Goal: Communication & Community: Connect with others

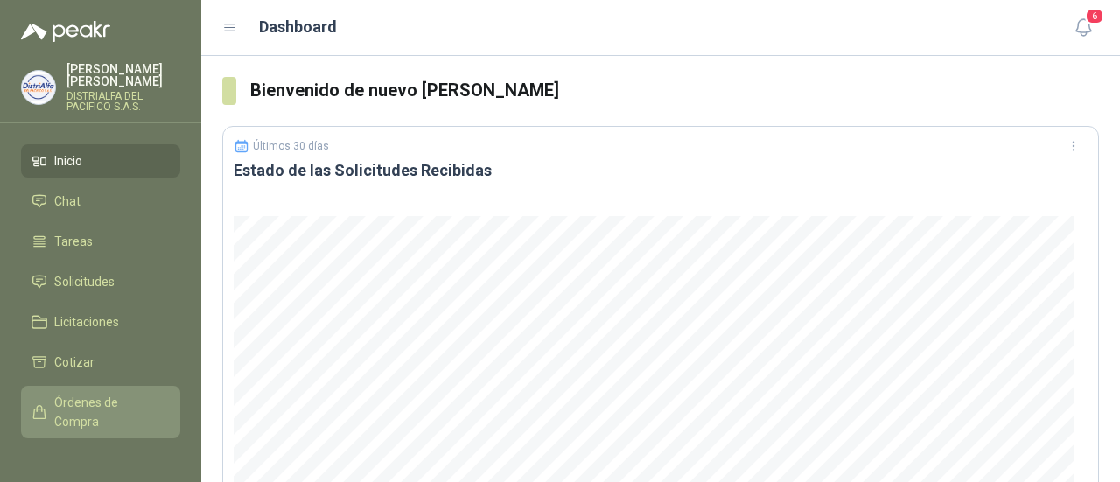
click at [100, 415] on span "Órdenes de Compra" at bounding box center [108, 412] width 109 height 38
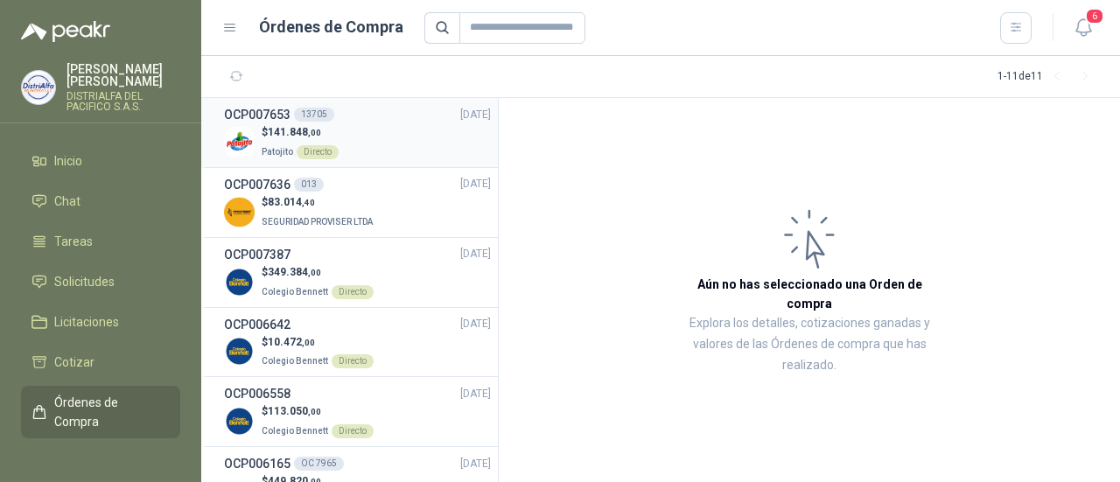
click at [390, 137] on div "$ 141.848 ,00 Patojito Directo" at bounding box center [357, 142] width 267 height 36
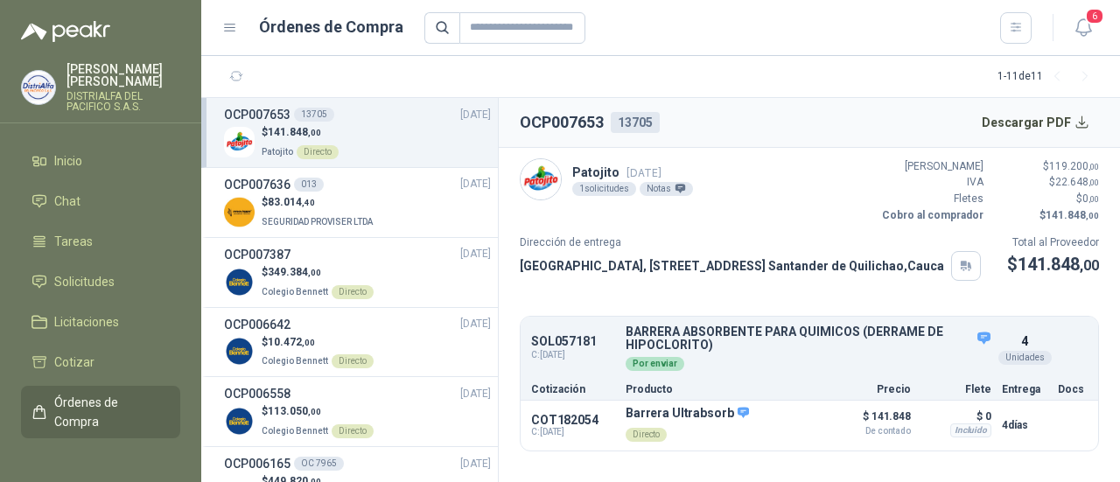
scroll to position [3, 0]
click at [87, 367] on span "Cotizar" at bounding box center [74, 362] width 40 height 19
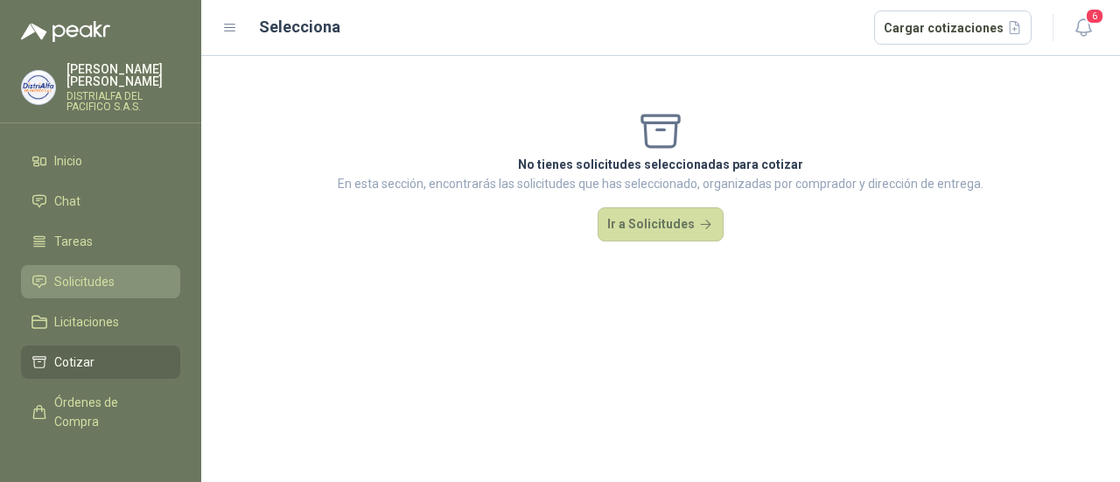
click at [84, 284] on span "Solicitudes" at bounding box center [84, 281] width 60 height 19
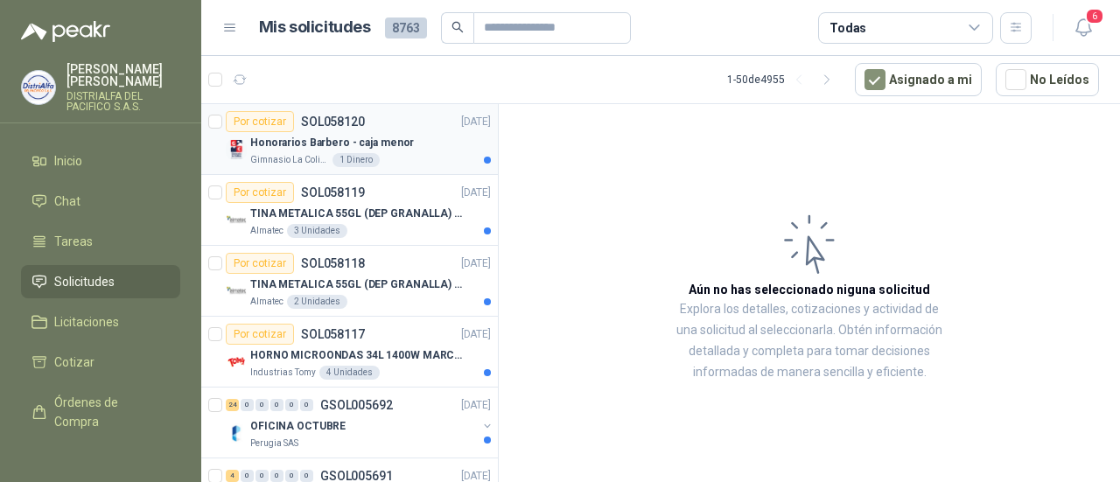
click at [337, 145] on p "Honorarios Barbero - caja menor" at bounding box center [332, 143] width 164 height 17
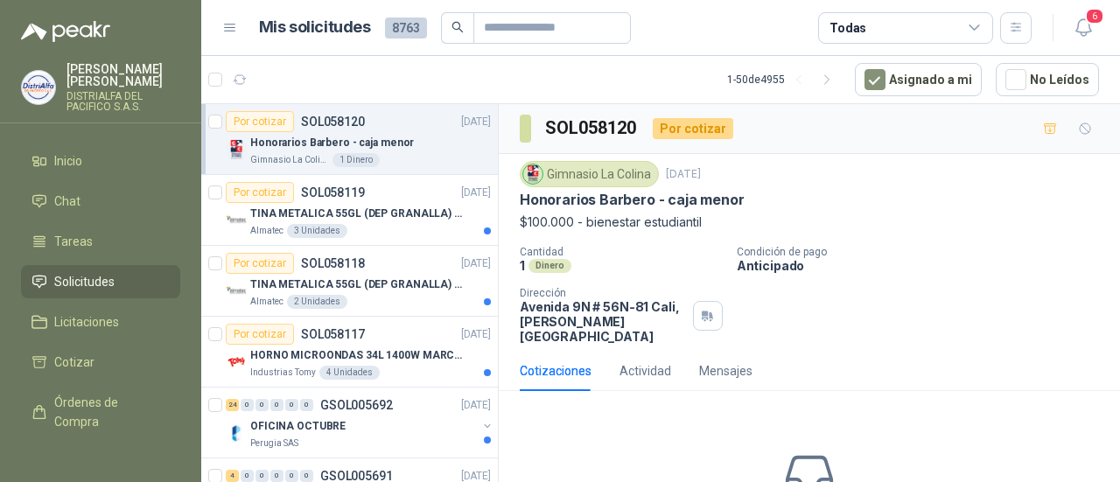
scroll to position [58, 0]
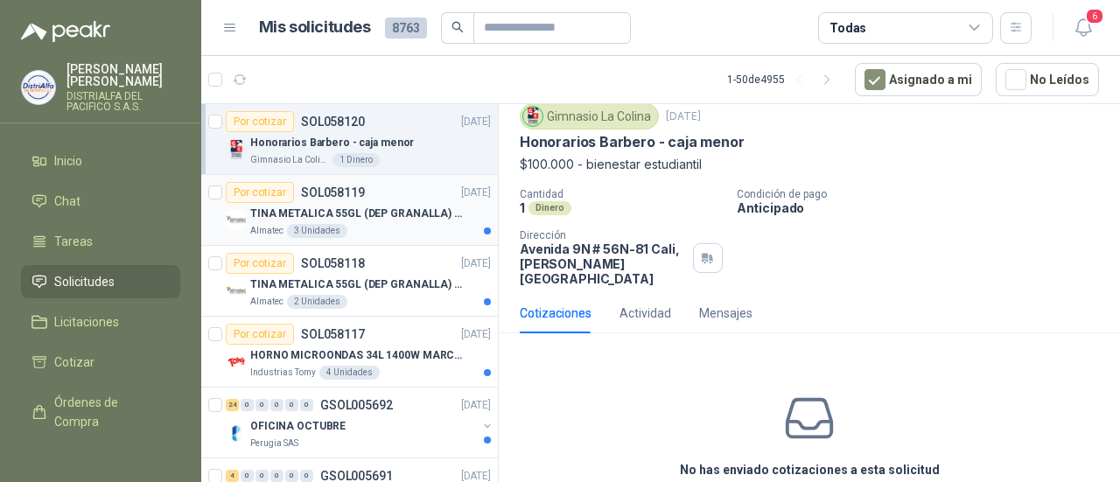
click at [312, 230] on div "3 Unidades" at bounding box center [317, 231] width 60 height 14
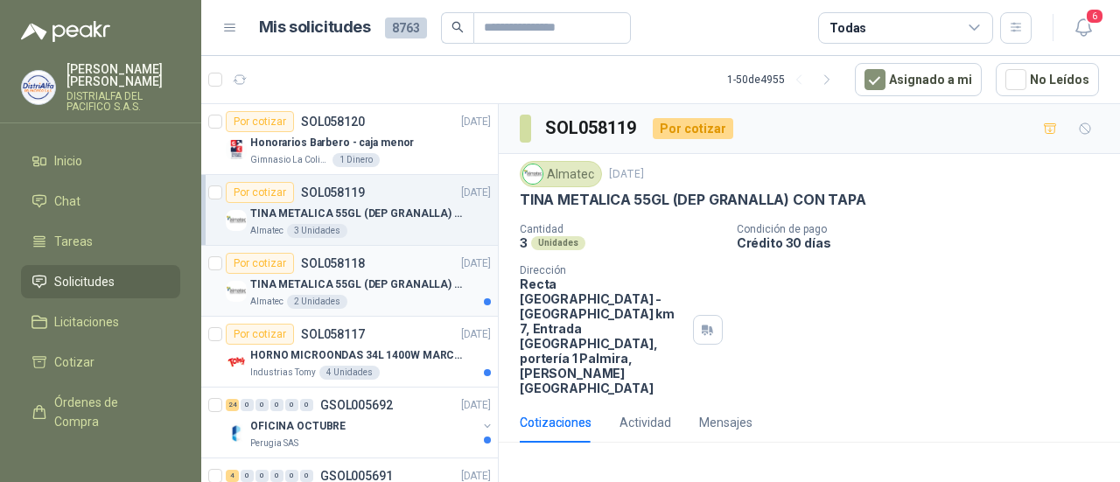
click at [324, 283] on p "TINA METALICA 55GL (DEP GRANALLA) CON TAPA" at bounding box center [359, 284] width 218 height 17
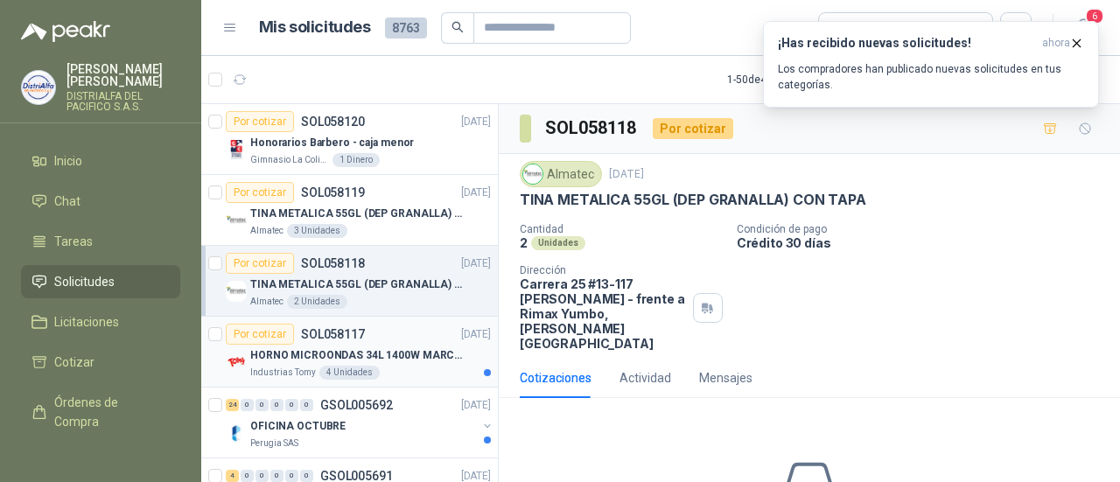
click at [392, 351] on p "HORNO MICROONDAS 34L 1400W MARCA TORNADO." at bounding box center [359, 355] width 218 height 17
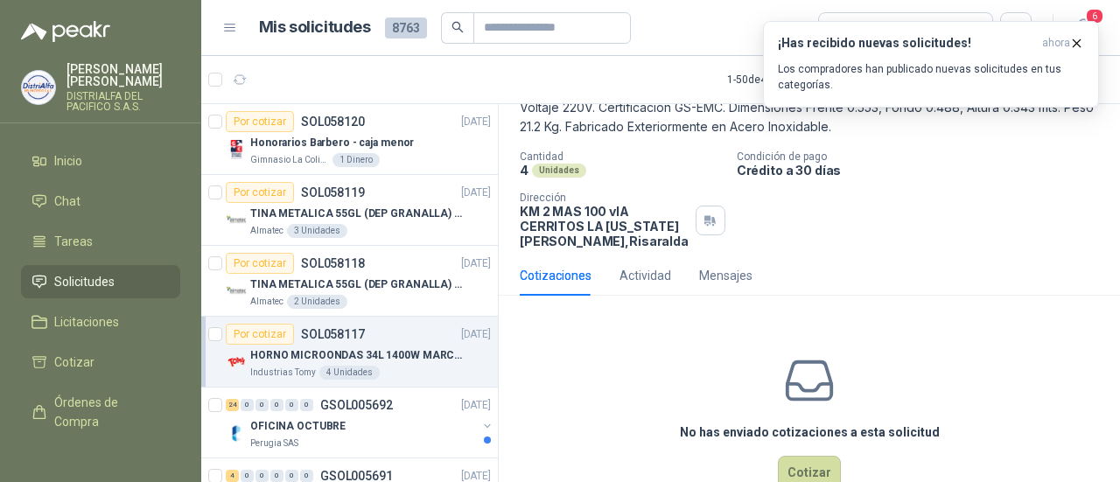
scroll to position [157, 0]
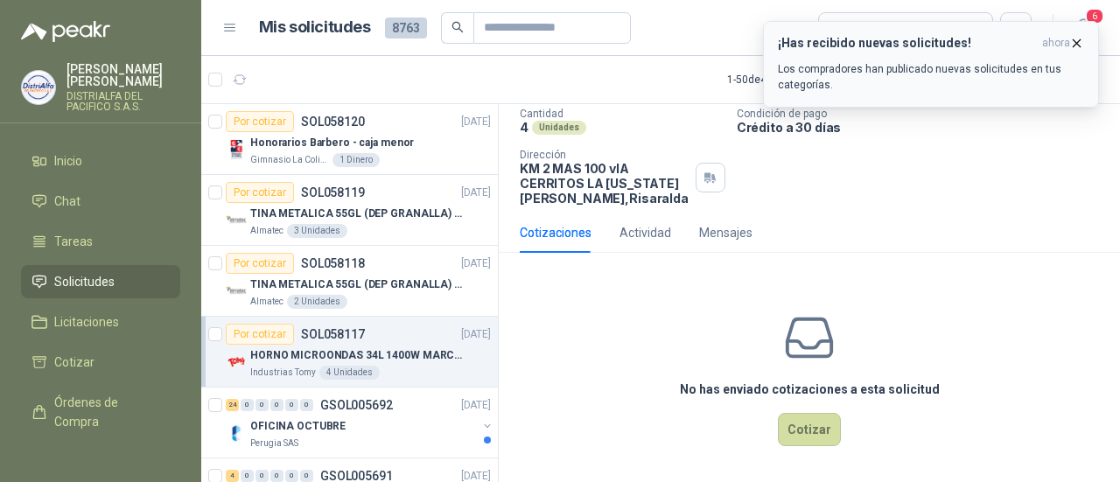
click at [903, 66] on p "Los compradores han publicado nuevas solicitudes en tus categorías." at bounding box center [931, 76] width 306 height 31
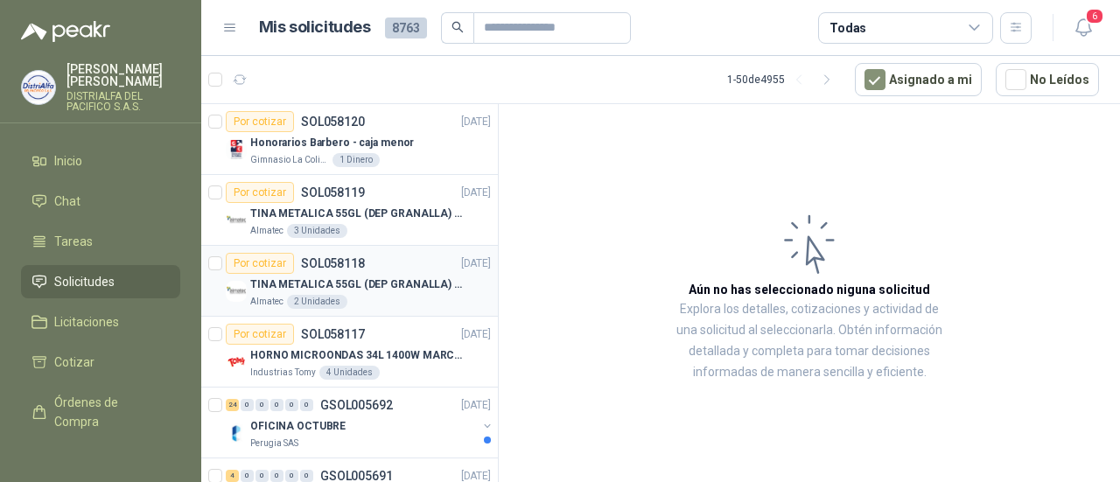
click at [298, 277] on p "TINA METALICA 55GL (DEP GRANALLA) CON TAPA" at bounding box center [359, 284] width 218 height 17
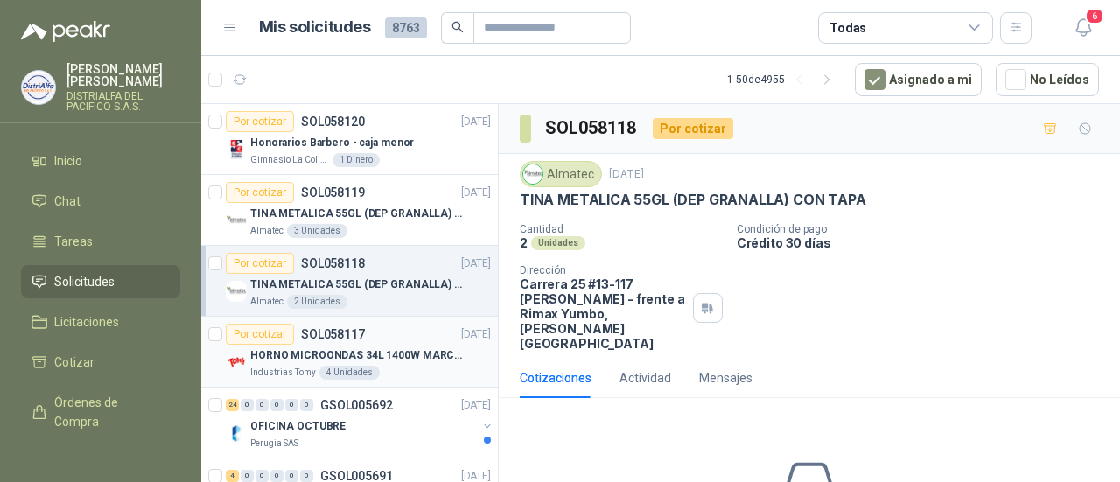
click at [374, 360] on p "HORNO MICROONDAS 34L 1400W MARCA TORNADO." at bounding box center [359, 355] width 218 height 17
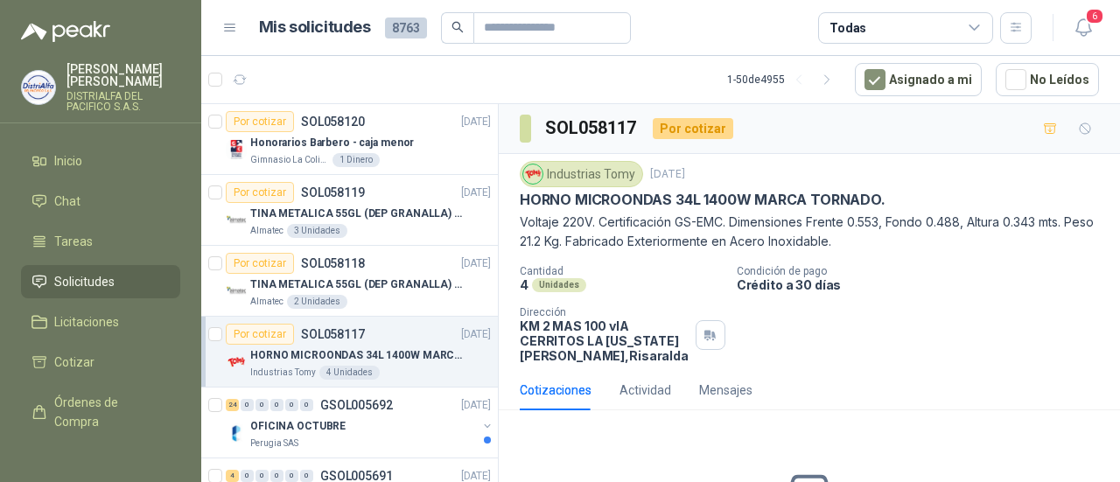
scroll to position [116, 0]
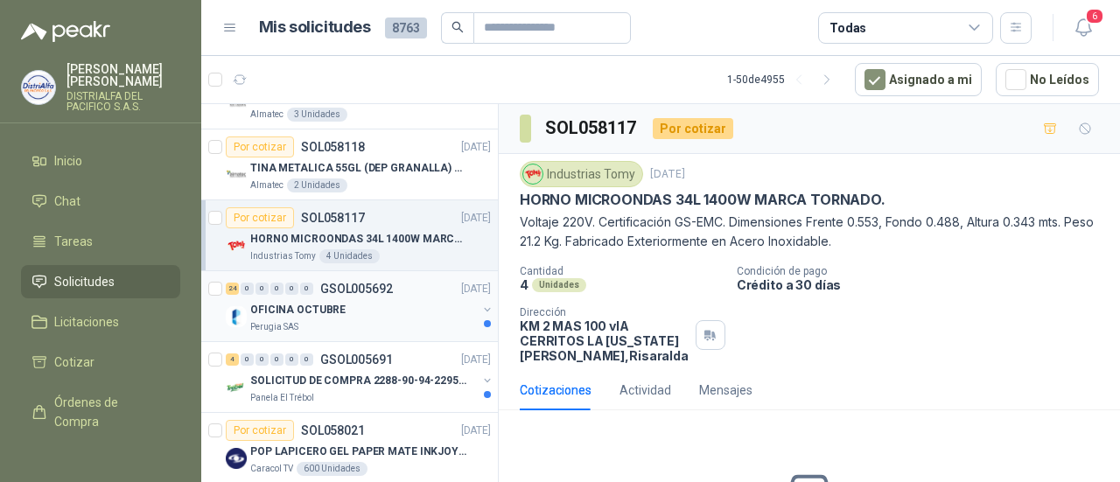
click at [378, 302] on div "OFICINA OCTUBRE" at bounding box center [363, 309] width 227 height 21
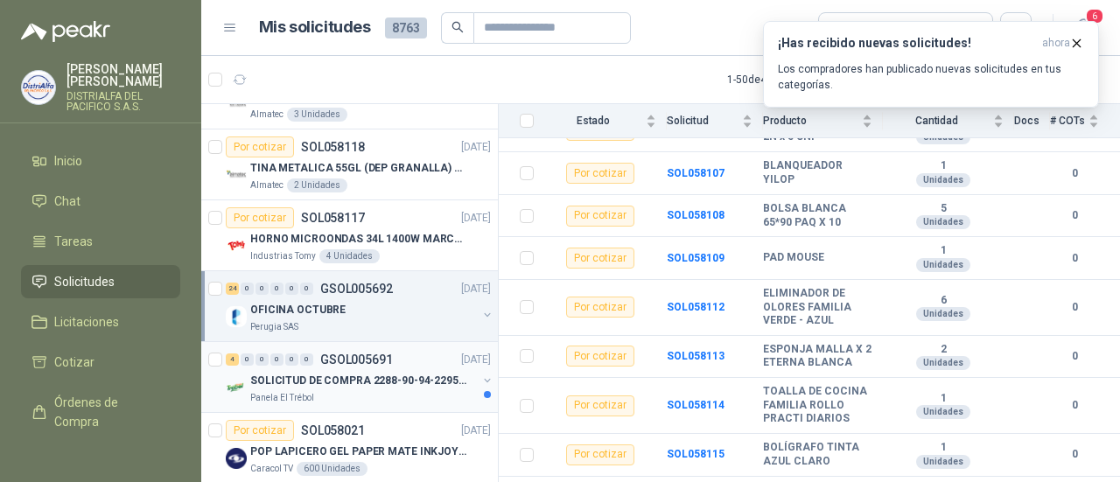
scroll to position [175, 0]
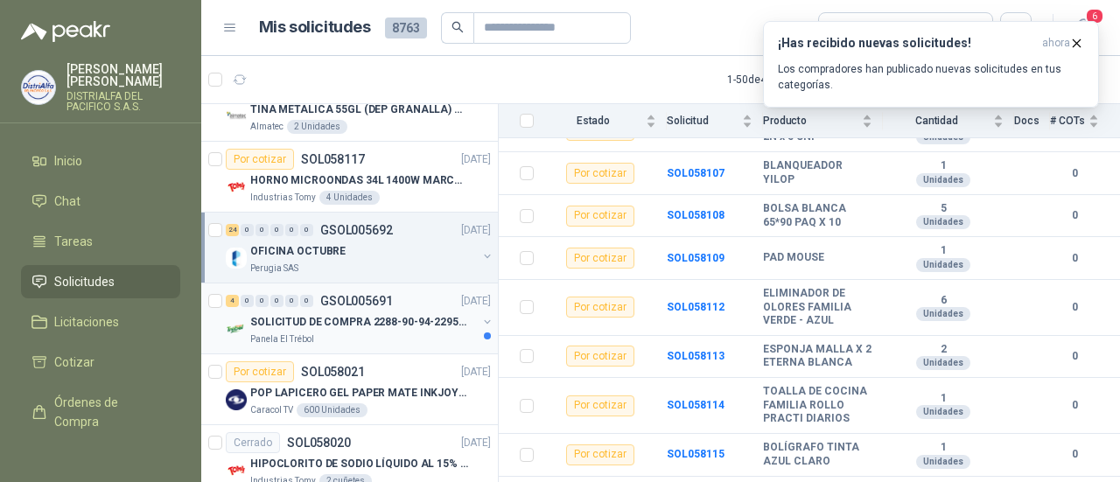
click at [338, 321] on p "SOLICITUD DE COMPRA 2288-90-94-2295-96-2301-02-04" at bounding box center [359, 322] width 218 height 17
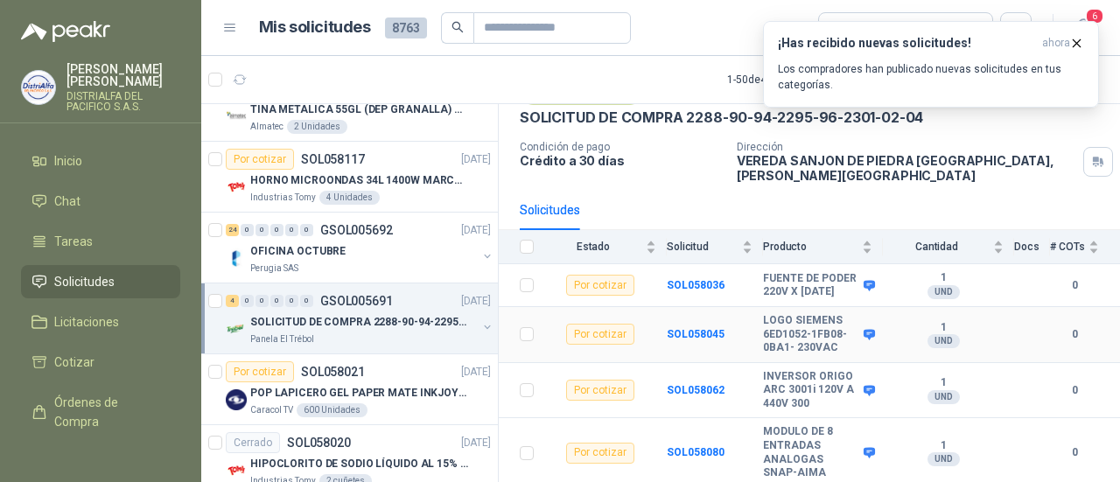
scroll to position [96, 0]
click at [410, 395] on p "POP LAPICERO GEL PAPER MATE INKJOY 0.7 (Revisar el adjunto)" at bounding box center [359, 393] width 218 height 17
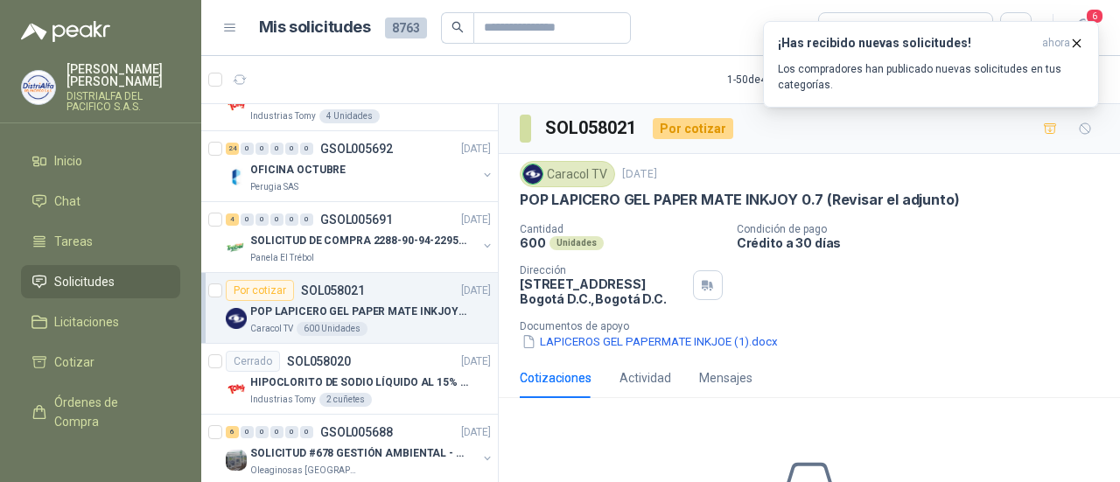
scroll to position [291, 0]
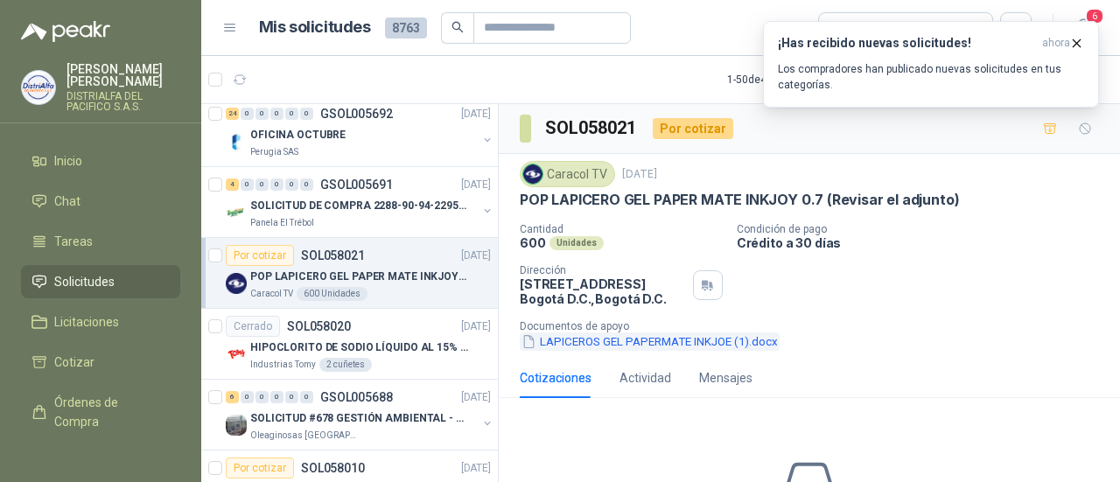
click at [651, 346] on button "LAPICEROS GEL PAPERMATE INKJOE (1).docx" at bounding box center [650, 341] width 260 height 18
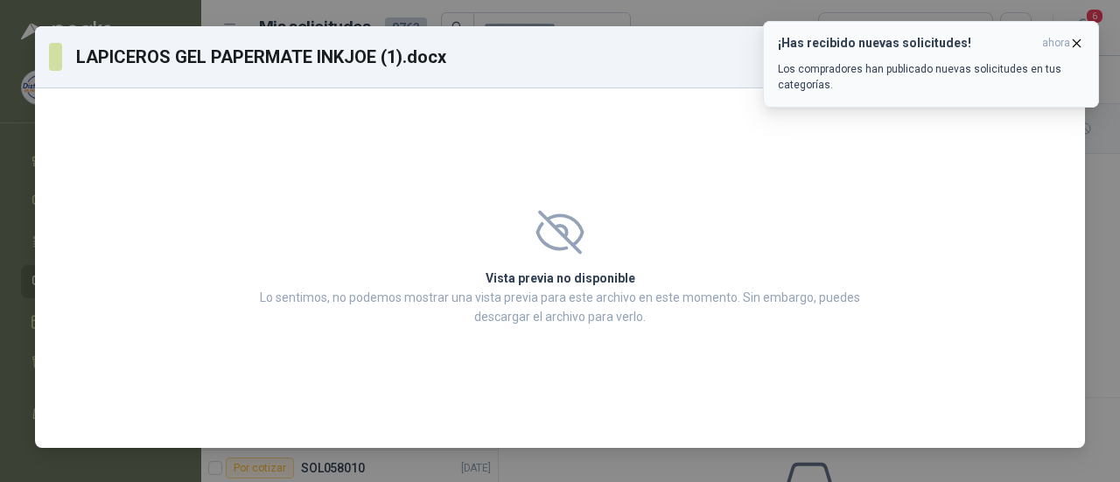
click at [1083, 39] on icon "button" at bounding box center [1076, 43] width 15 height 15
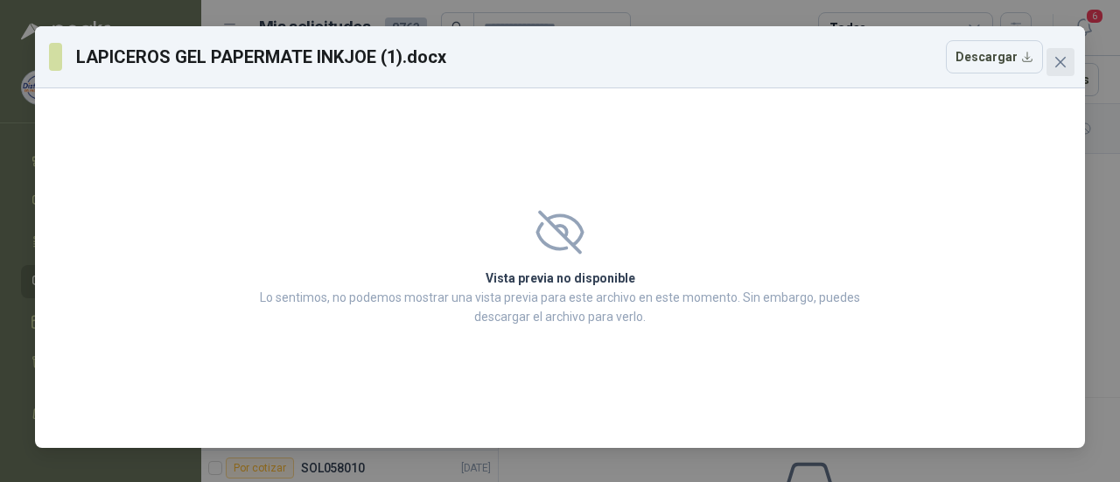
click at [1060, 53] on button "Close" at bounding box center [1060, 62] width 28 height 28
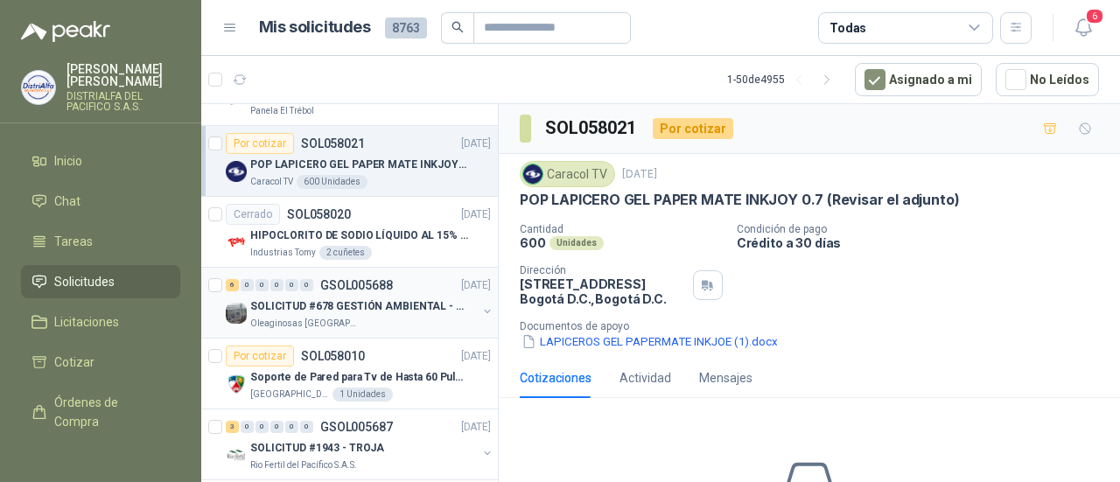
scroll to position [408, 0]
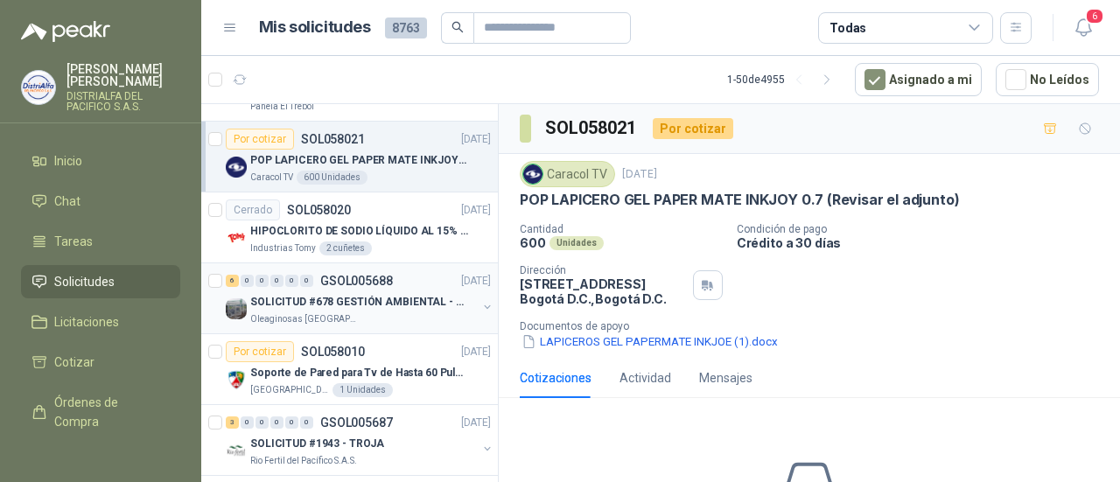
click at [360, 307] on div "SOLICITUD #678 GESTIÓN AMBIENTAL - TUMACO" at bounding box center [363, 301] width 227 height 21
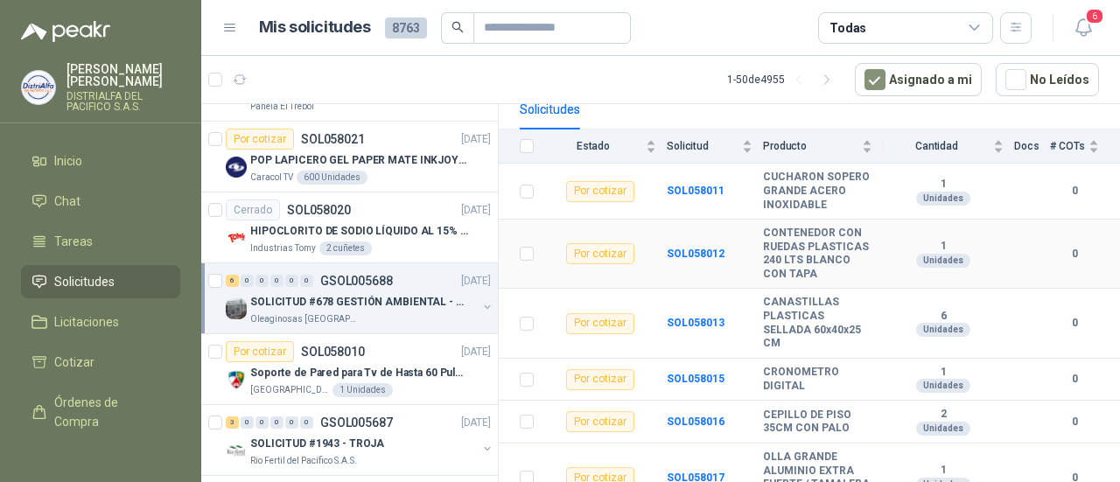
scroll to position [222, 0]
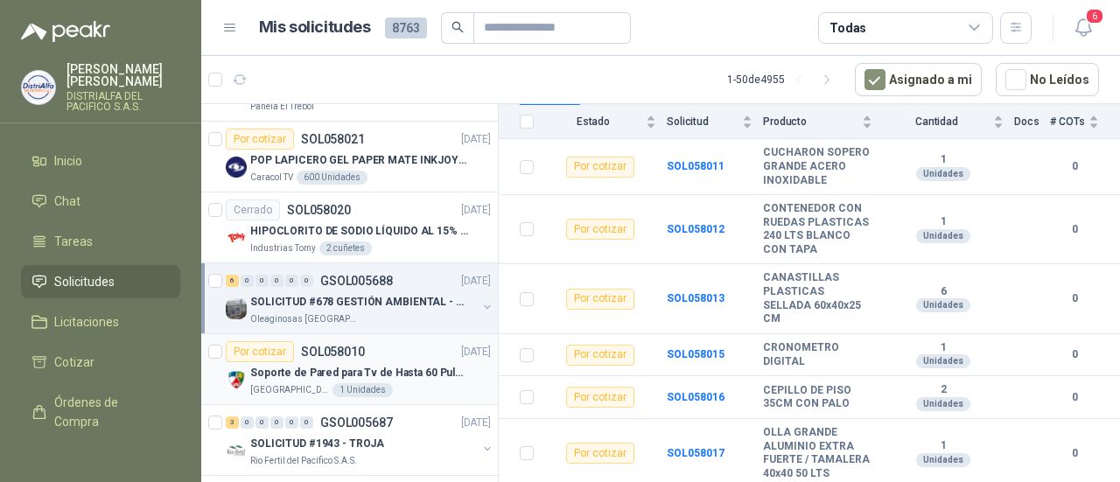
click at [416, 352] on div "Por cotizar SOL058010 [DATE]" at bounding box center [358, 351] width 265 height 21
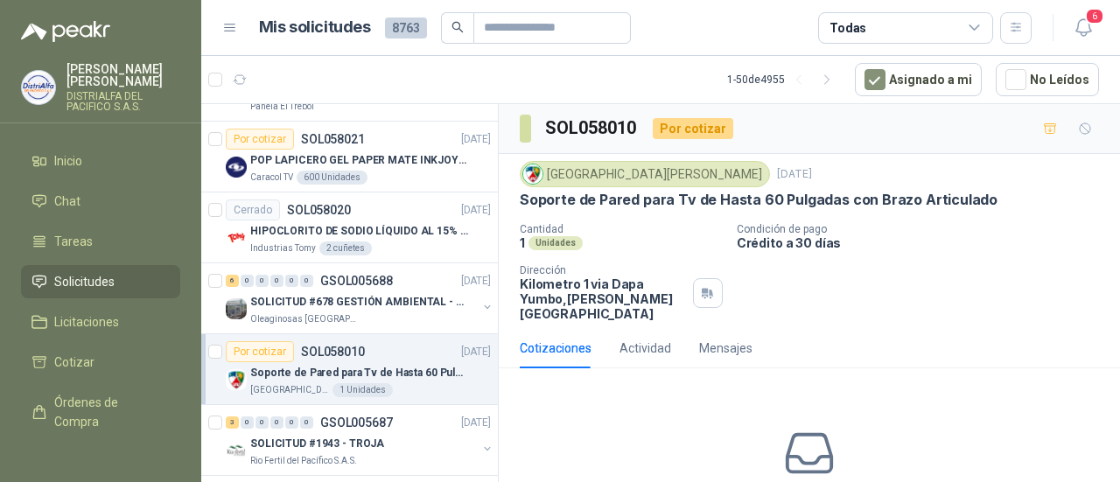
scroll to position [466, 0]
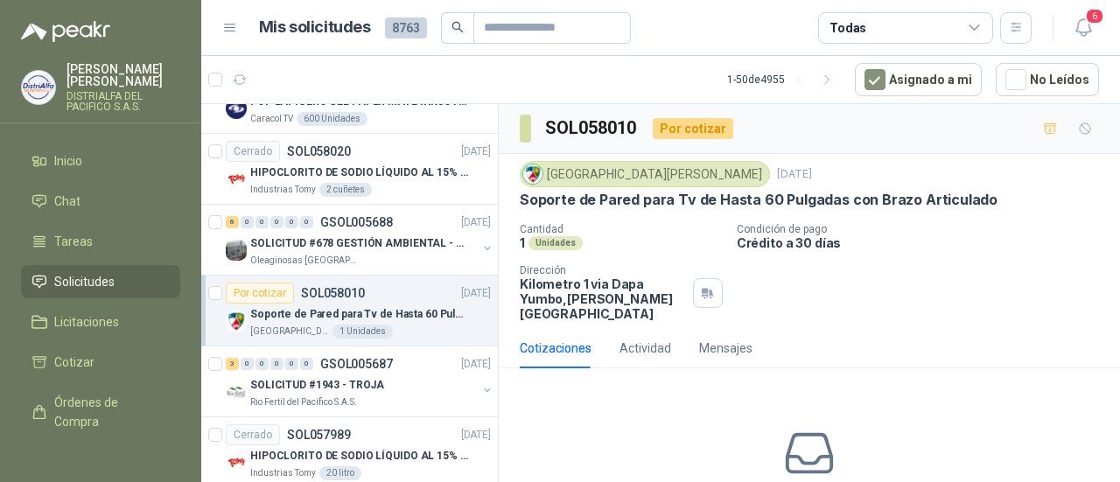
click at [380, 386] on div "SOLICITUD #1943 - TROJA" at bounding box center [363, 384] width 227 height 21
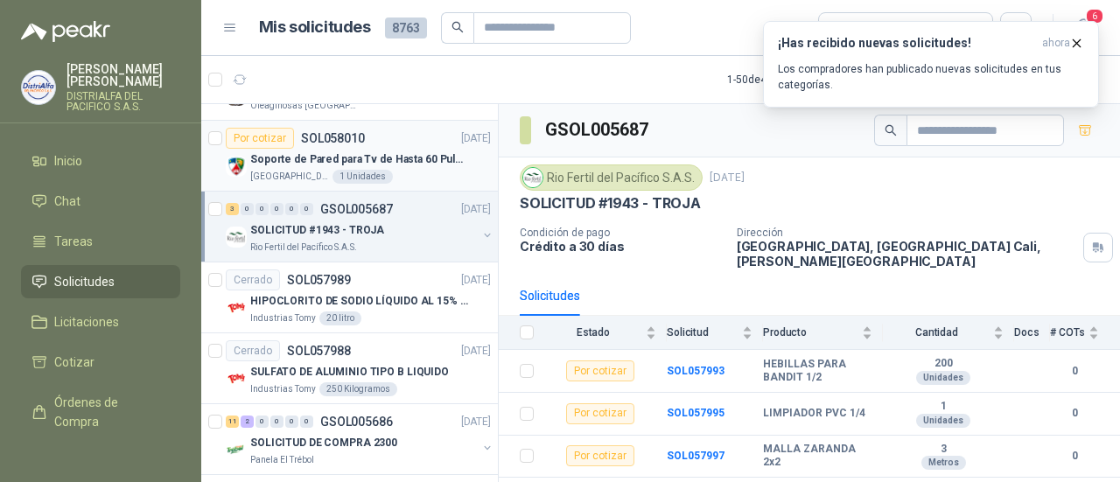
scroll to position [641, 0]
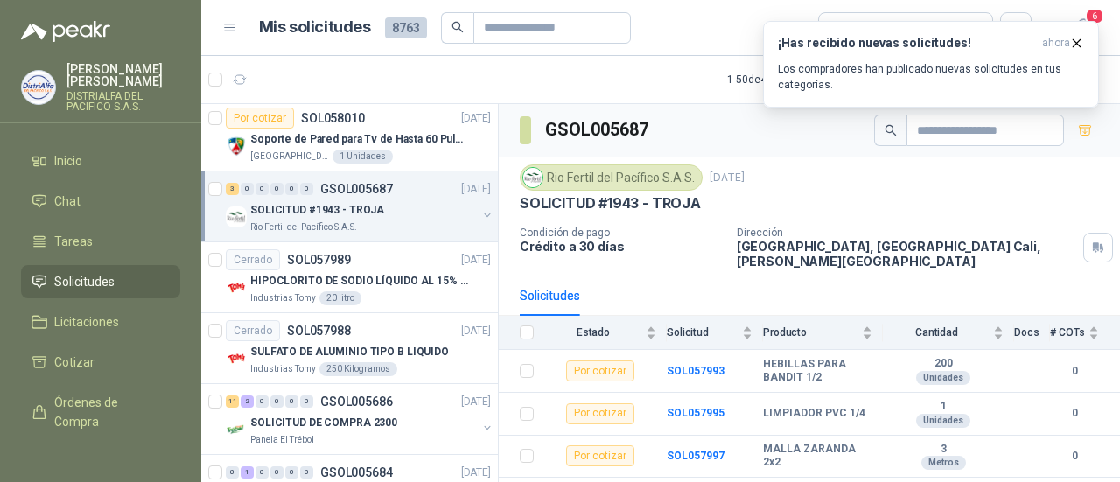
click at [1085, 9] on header "Mis solicitudes 8763 Todas 6" at bounding box center [660, 28] width 918 height 56
click at [1078, 44] on icon "button" at bounding box center [1076, 42] width 7 height 7
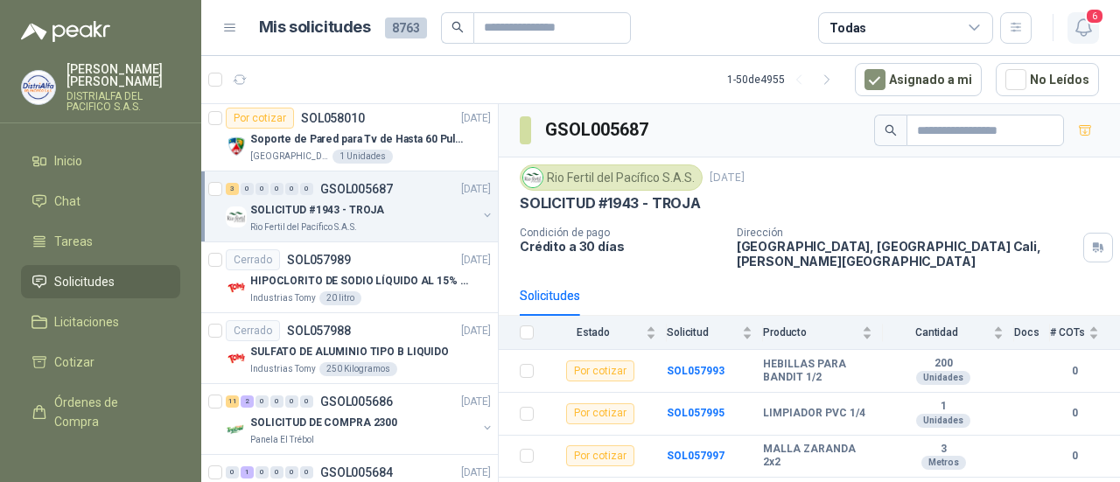
click at [1079, 31] on icon "button" at bounding box center [1083, 28] width 22 height 22
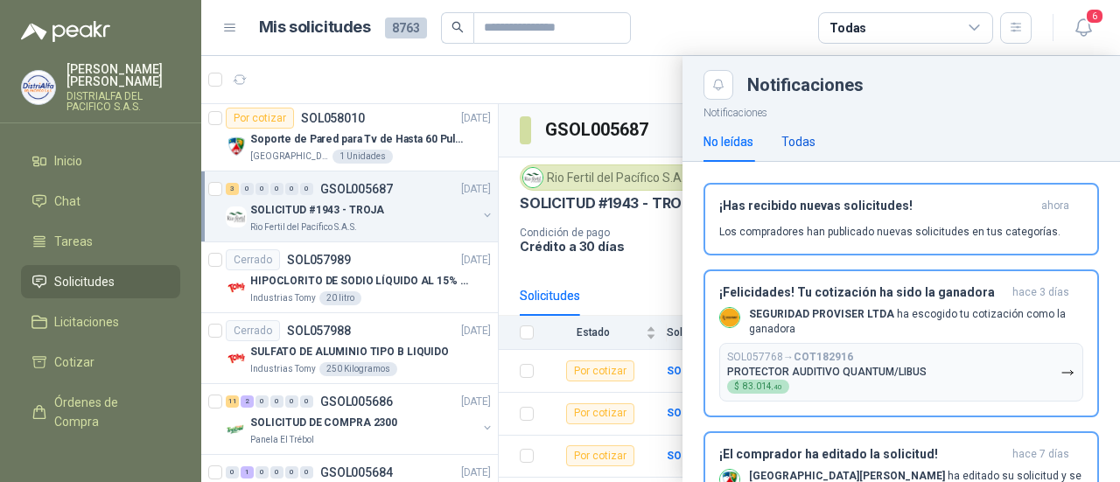
click at [796, 146] on div "Todas" at bounding box center [798, 141] width 34 height 19
click at [753, 137] on div "No leídas" at bounding box center [728, 141] width 50 height 19
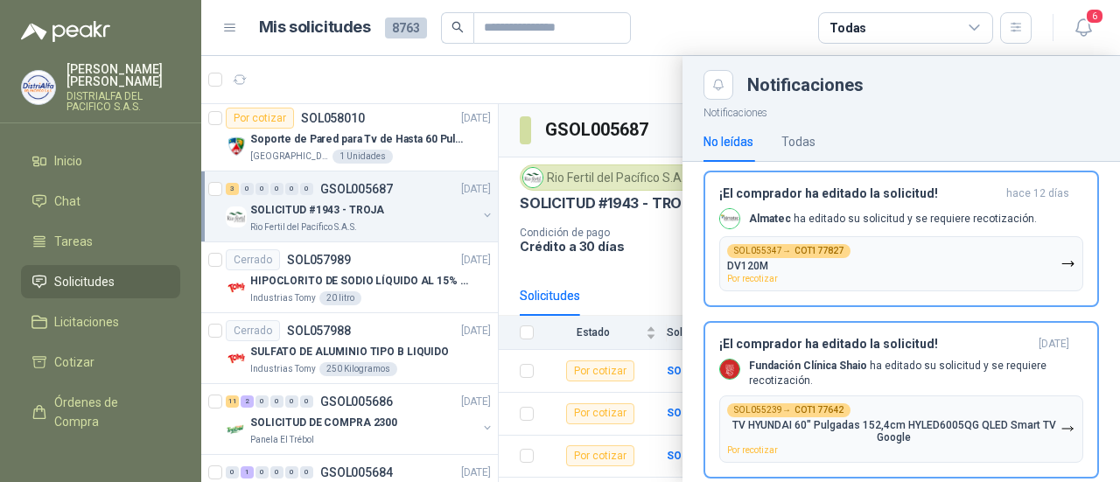
scroll to position [609, 0]
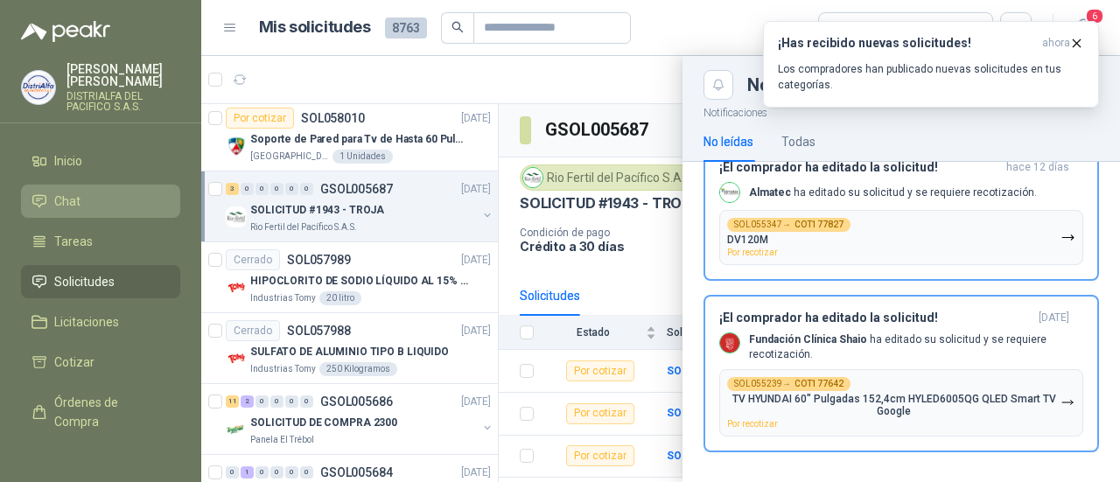
click at [107, 197] on li "Chat" at bounding box center [100, 201] width 138 height 19
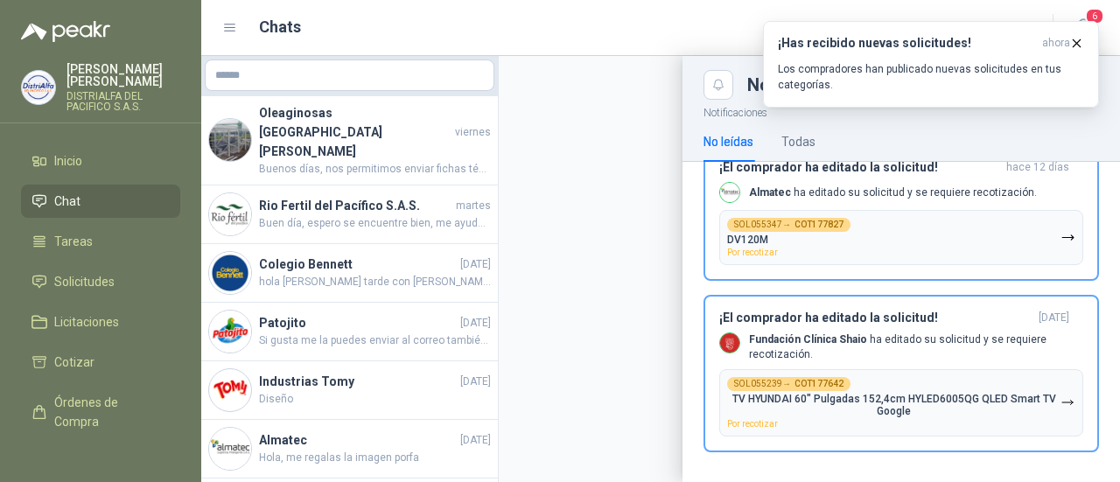
click at [367, 132] on div at bounding box center [660, 269] width 918 height 426
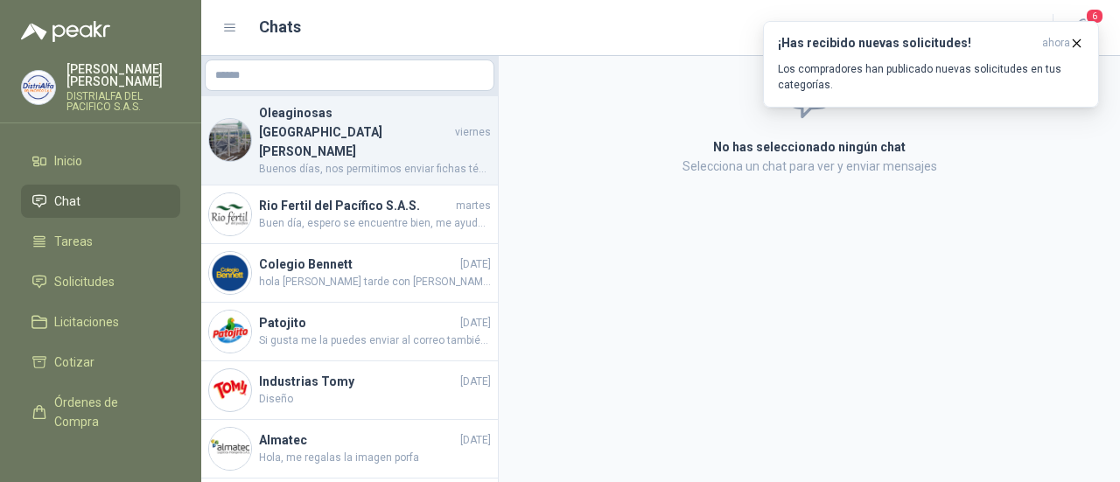
click at [408, 161] on span "Buenos días, nos permitimos enviar fichas técnicas de los elemento cotizados." at bounding box center [375, 169] width 232 height 17
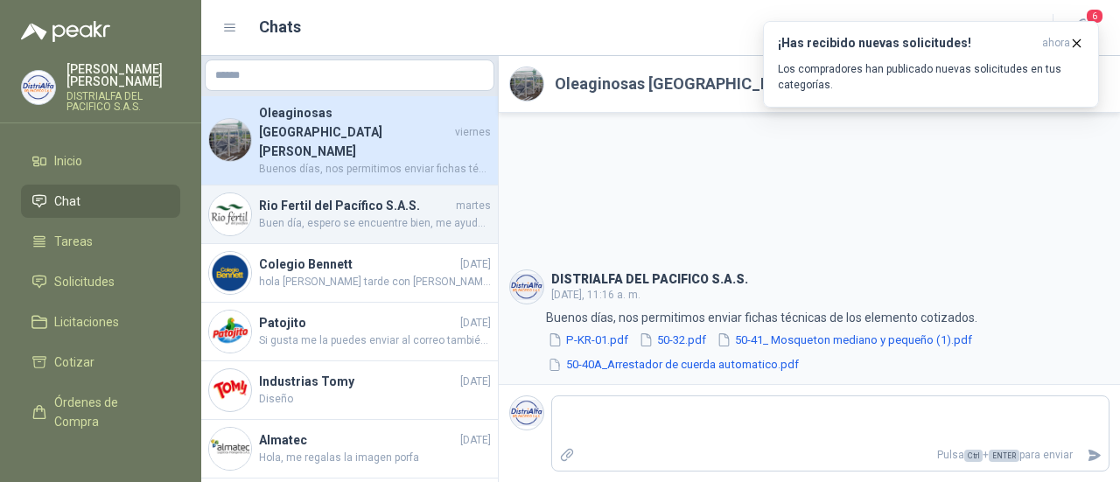
click at [303, 196] on h4 "Rio Fertil del Pacífico S.A.S." at bounding box center [355, 205] width 193 height 19
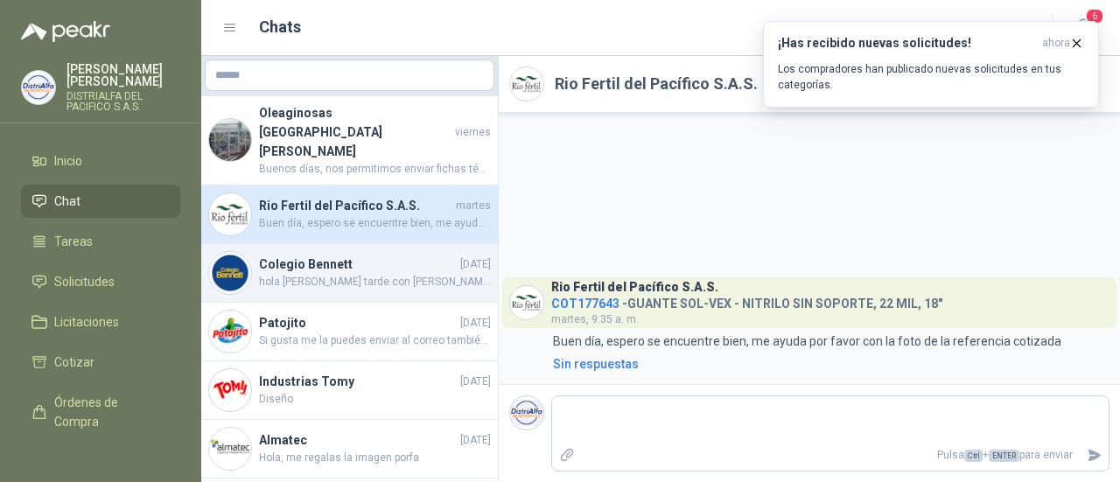
click at [297, 255] on h4 "Colegio Bennett" at bounding box center [358, 264] width 198 height 19
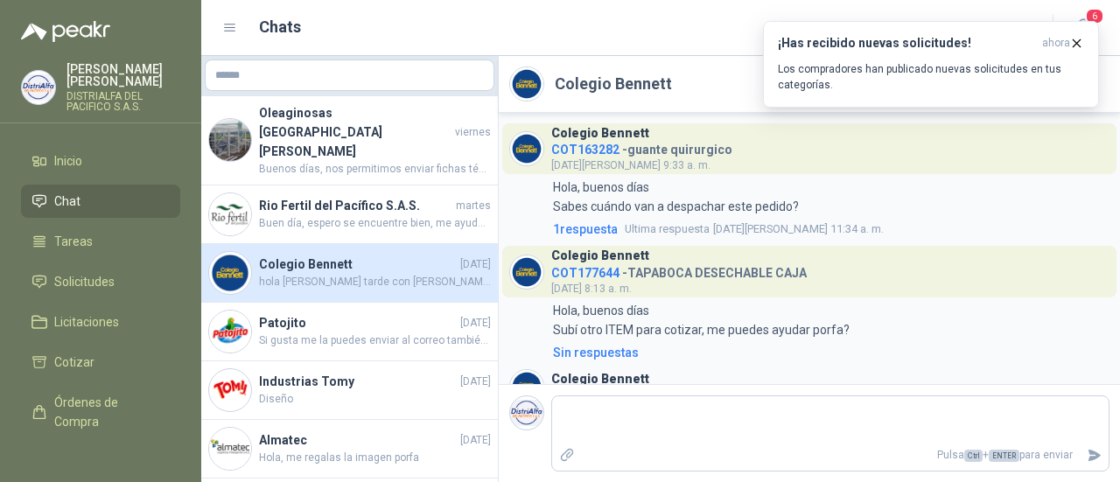
scroll to position [894, 0]
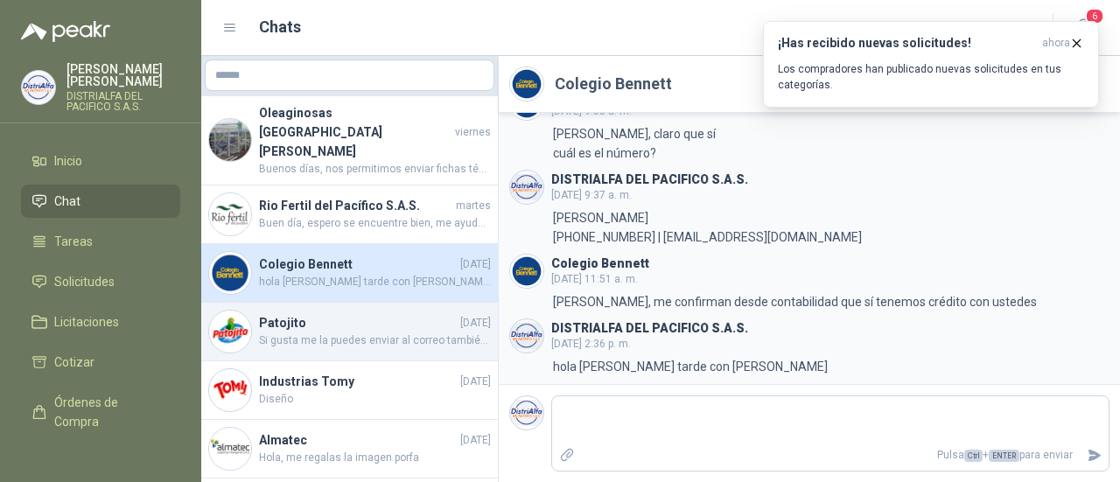
click at [314, 313] on h4 "Patojito" at bounding box center [358, 322] width 198 height 19
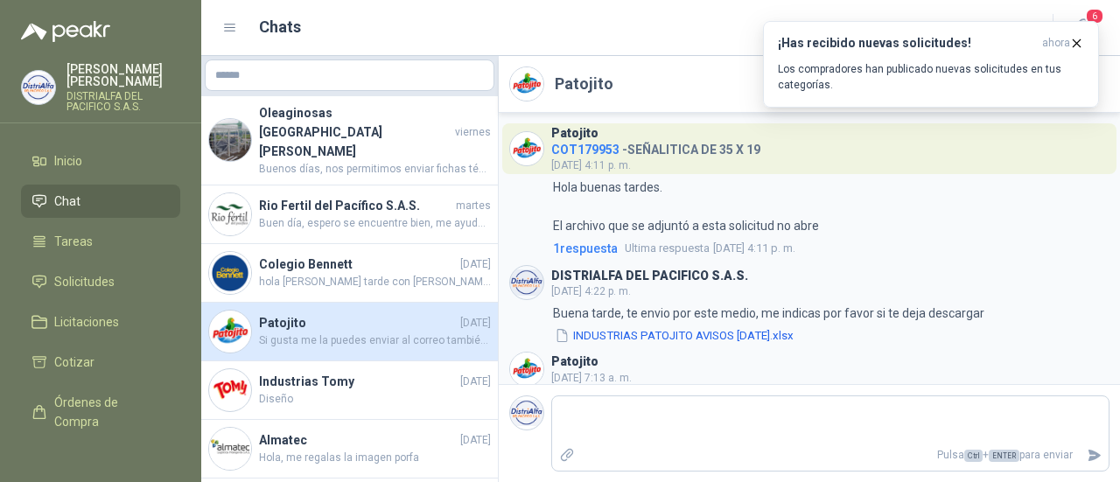
scroll to position [118, 0]
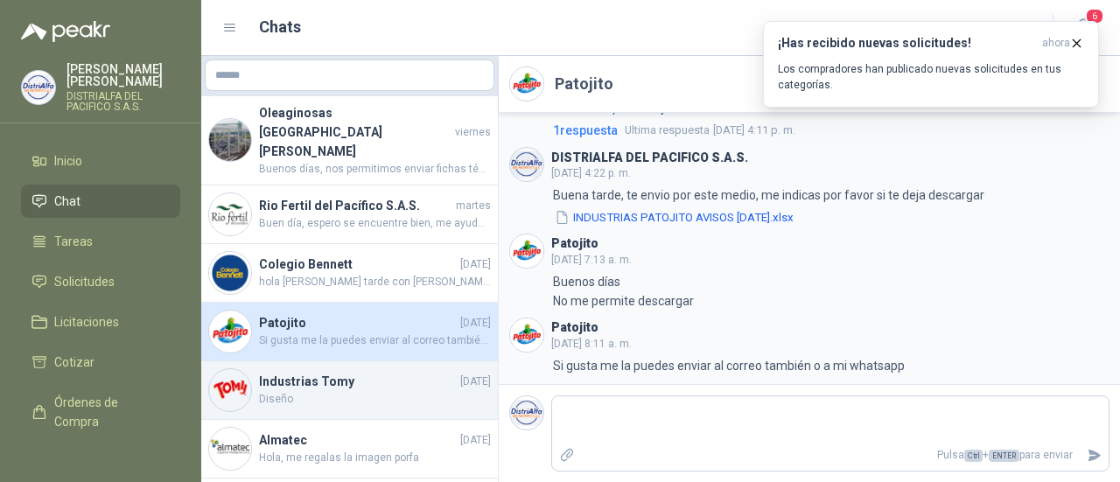
click at [356, 391] on span "Diseño" at bounding box center [375, 399] width 232 height 17
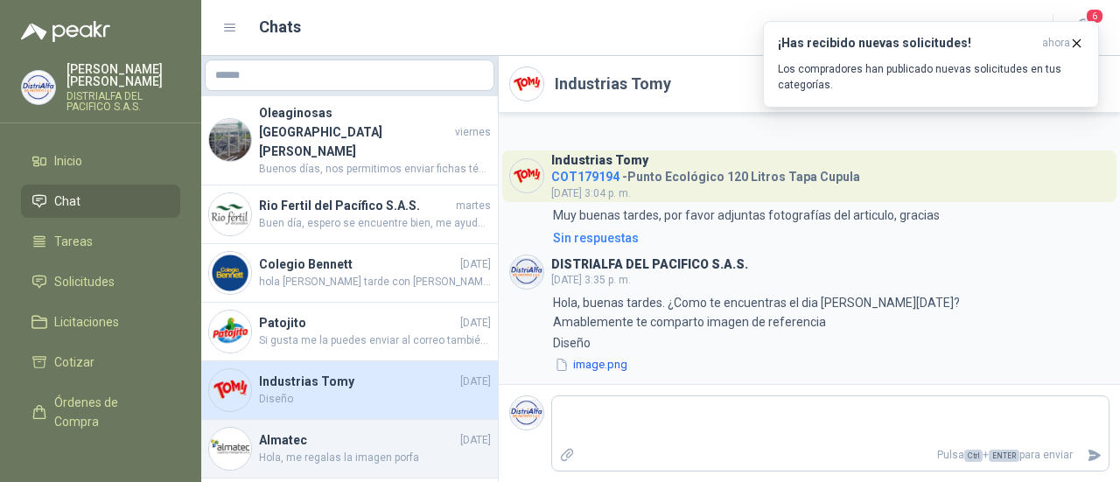
click at [344, 430] on h4 "Almatec" at bounding box center [358, 439] width 198 height 19
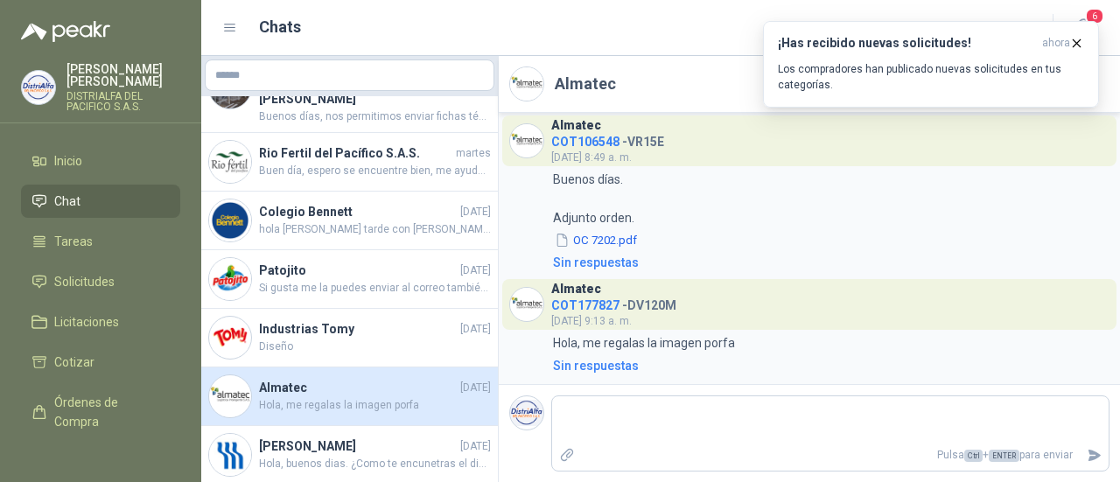
scroll to position [116, 0]
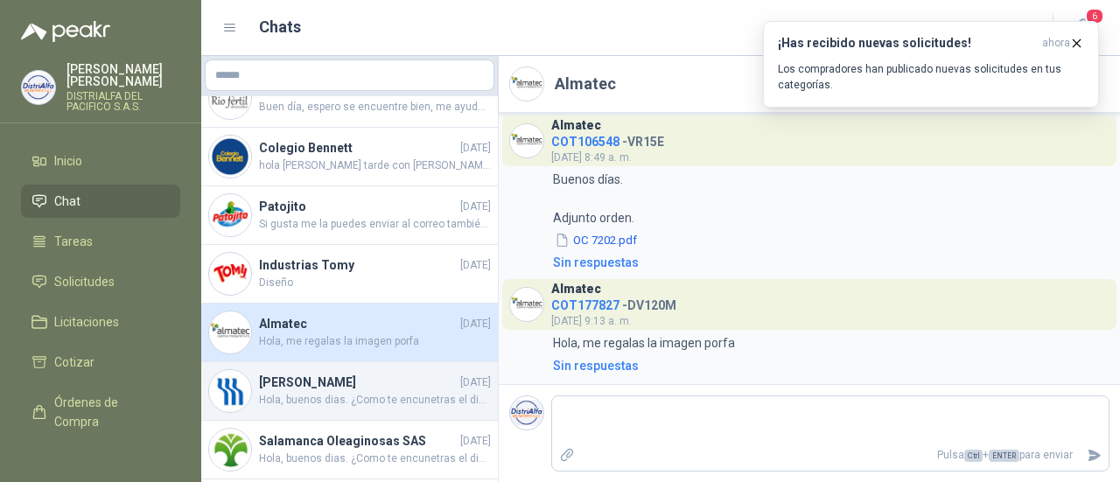
click at [327, 392] on span "Hola, buenos dias. ¿Como te encunetras el dia [PERSON_NAME][DATE]? Mi nombre es…" at bounding box center [375, 400] width 232 height 17
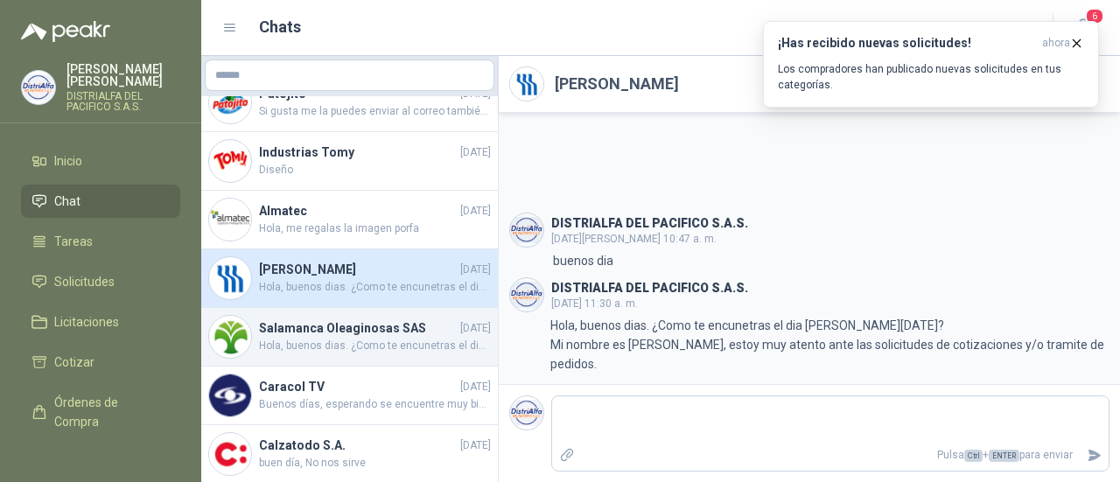
scroll to position [233, 0]
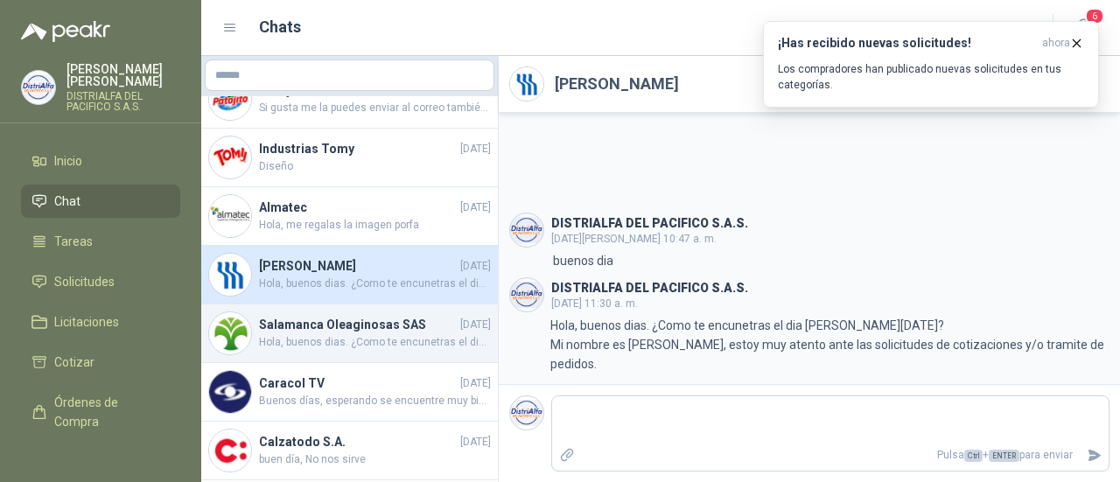
click at [374, 334] on span "Hola, buenos dias. ¿Como te encunetras el dia [PERSON_NAME][DATE]? Mi nombre es…" at bounding box center [375, 342] width 232 height 17
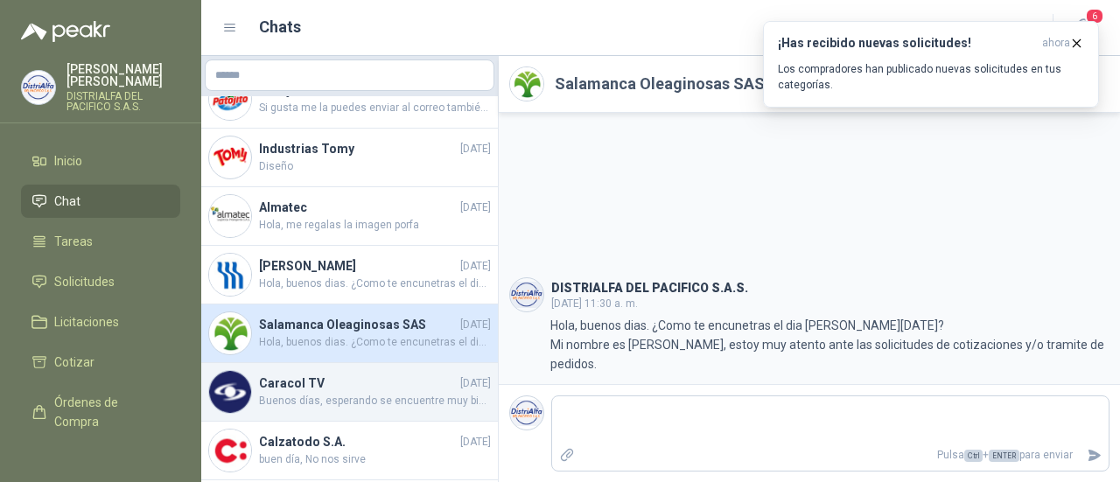
click at [362, 393] on span "Buenos días, esperando se encuentre muy bien. Amablemente solicitamos de su col…" at bounding box center [375, 401] width 232 height 17
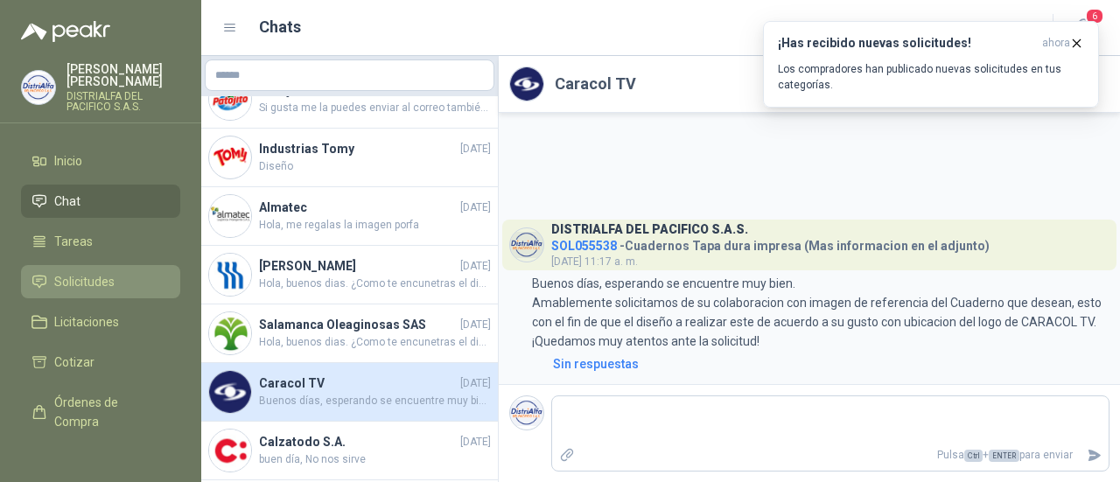
click at [101, 285] on span "Solicitudes" at bounding box center [84, 281] width 60 height 19
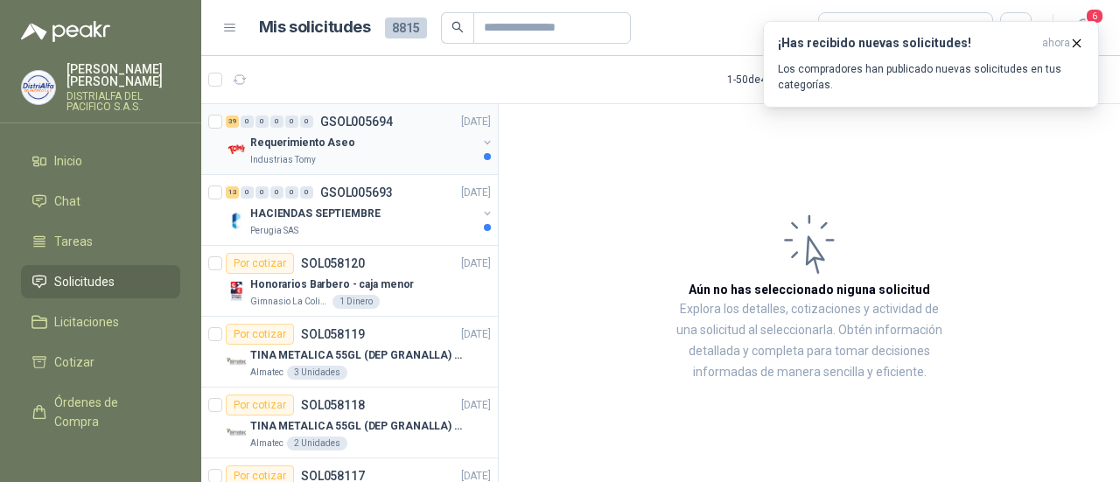
click at [345, 140] on div "Requerimiento Aseo" at bounding box center [363, 142] width 227 height 21
